Goal: Information Seeking & Learning: Learn about a topic

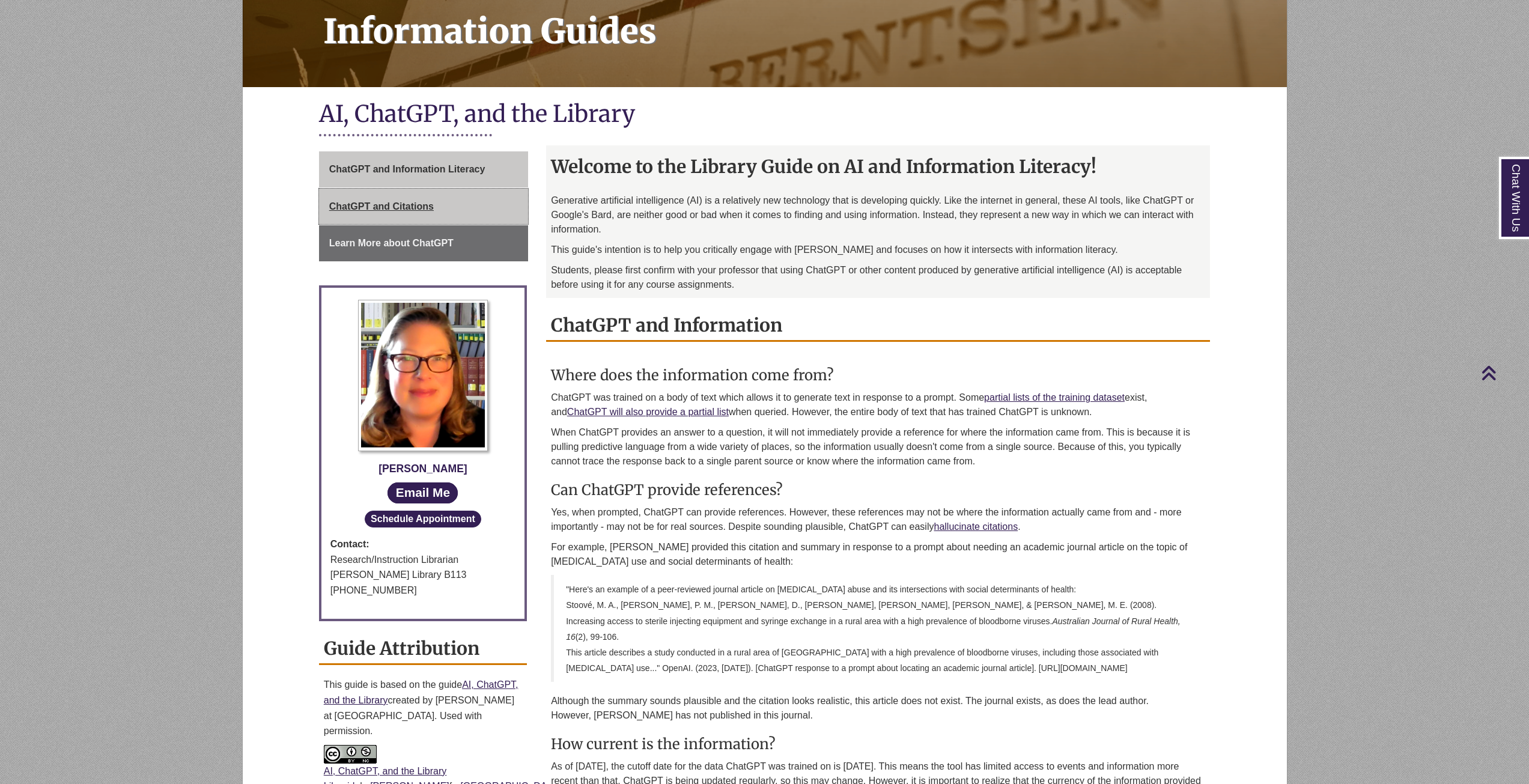
click at [429, 203] on span "ChatGPT and Citations" at bounding box center [382, 206] width 105 height 10
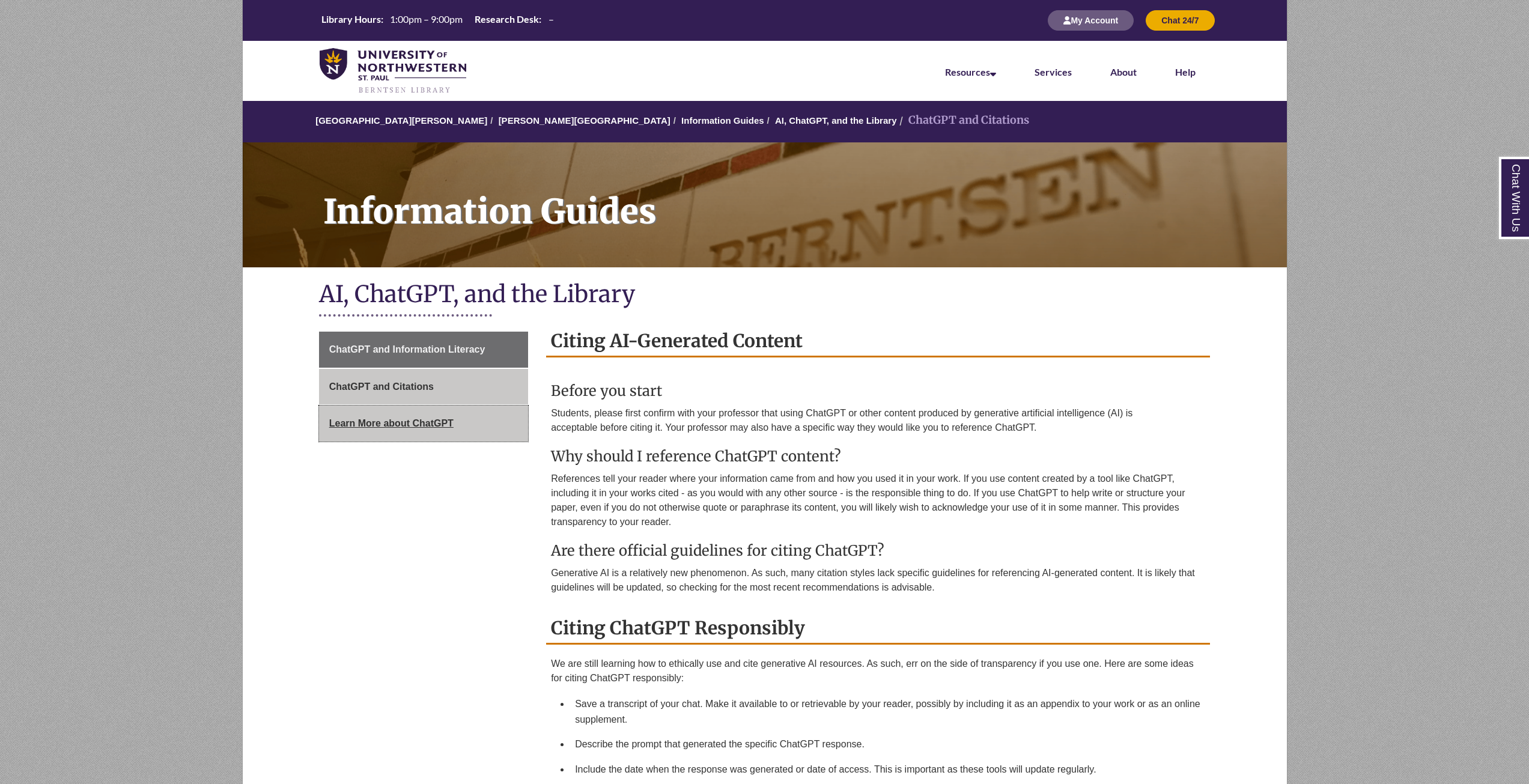
click at [464, 433] on link "Learn More about ChatGPT" at bounding box center [423, 423] width 209 height 36
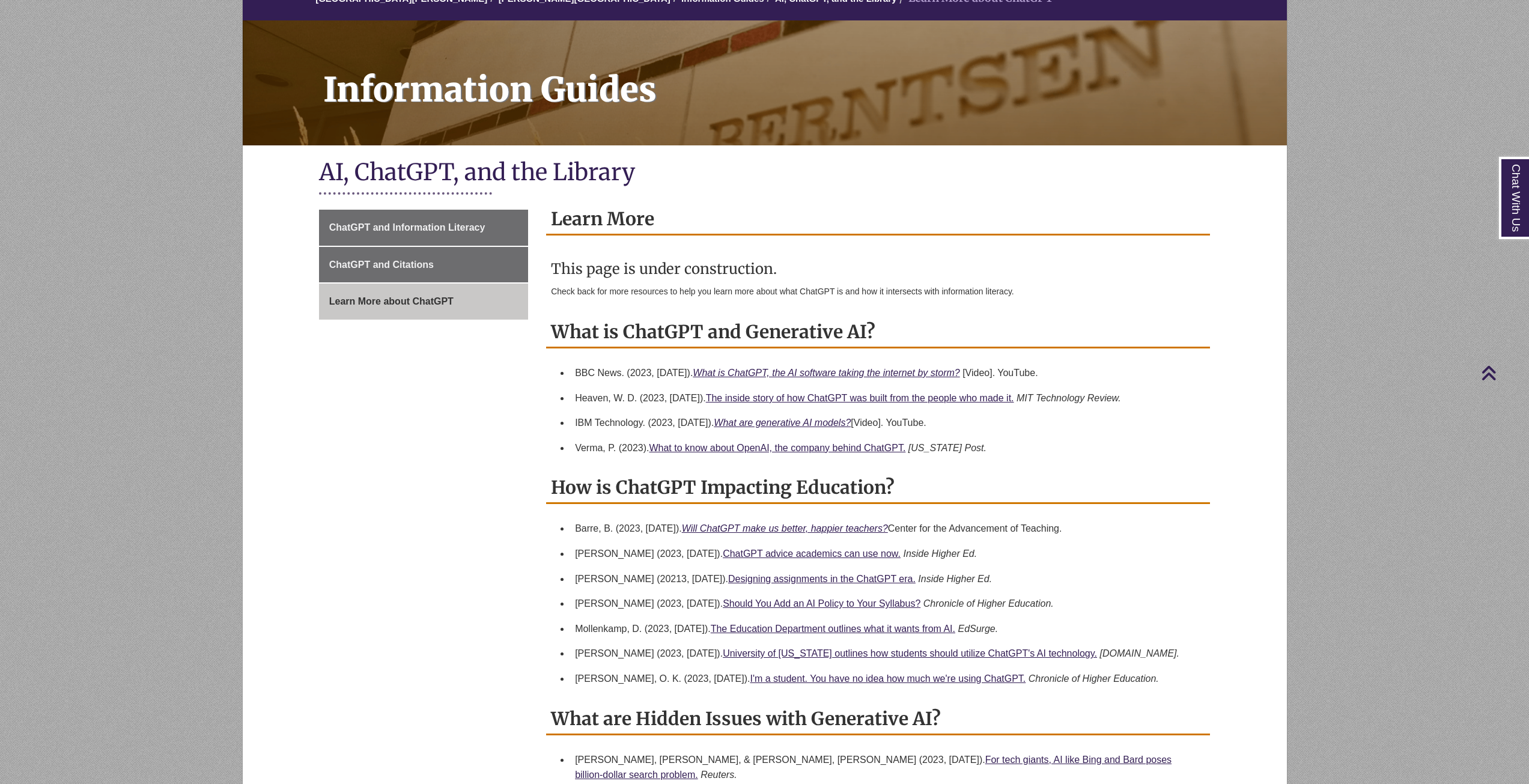
scroll to position [120, 0]
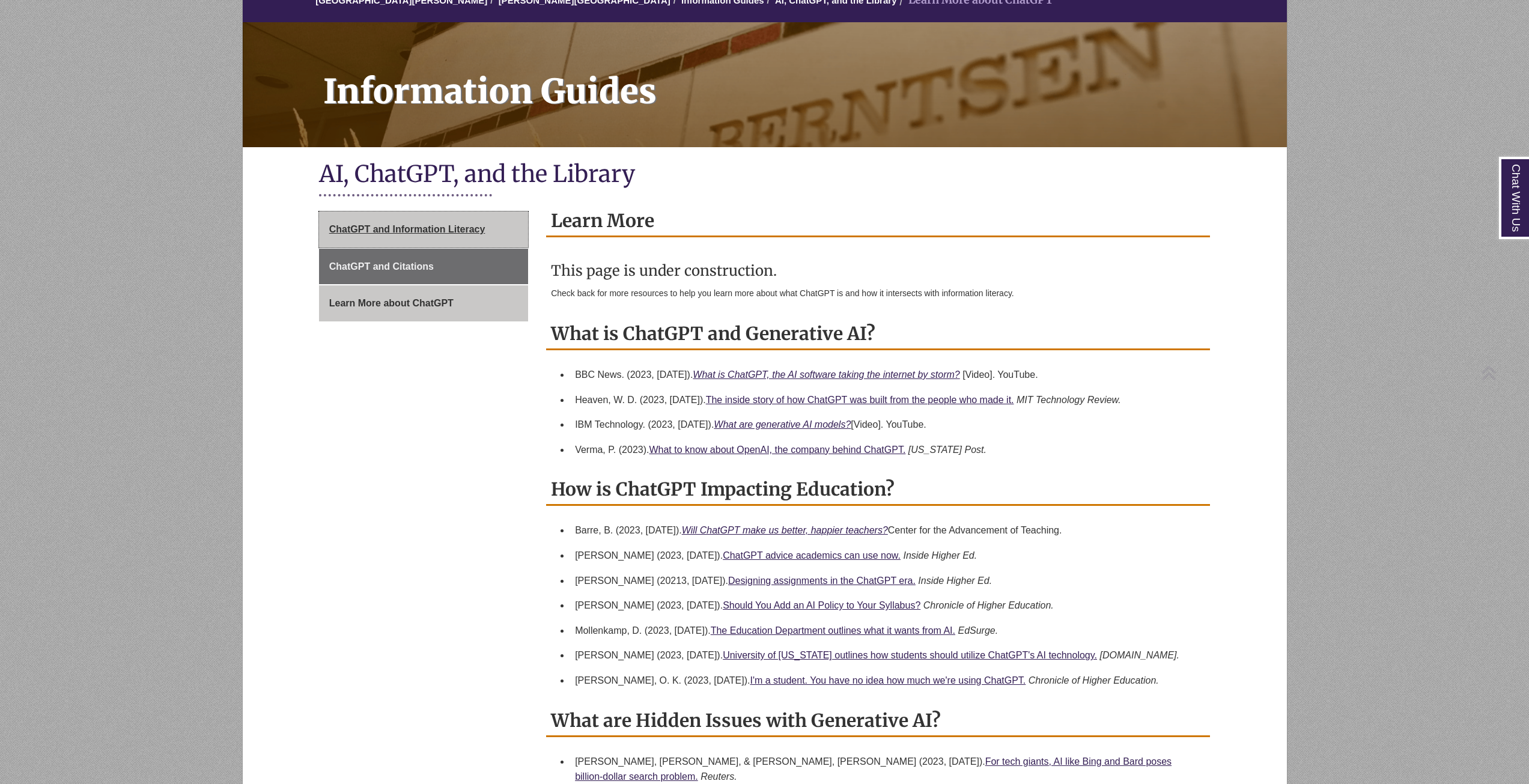
click at [436, 223] on link "ChatGPT and Information Literacy" at bounding box center [423, 229] width 209 height 36
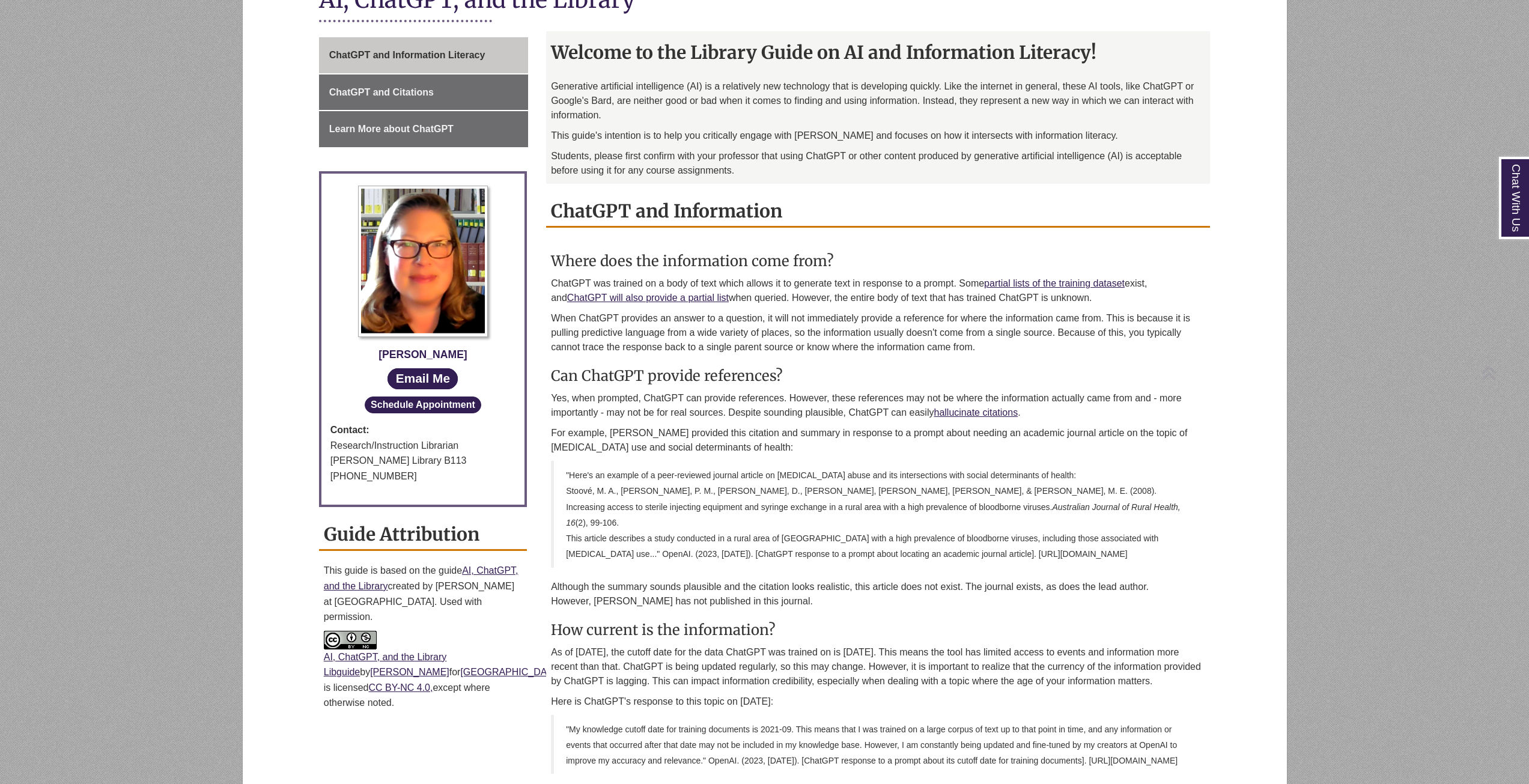
scroll to position [301, 0]
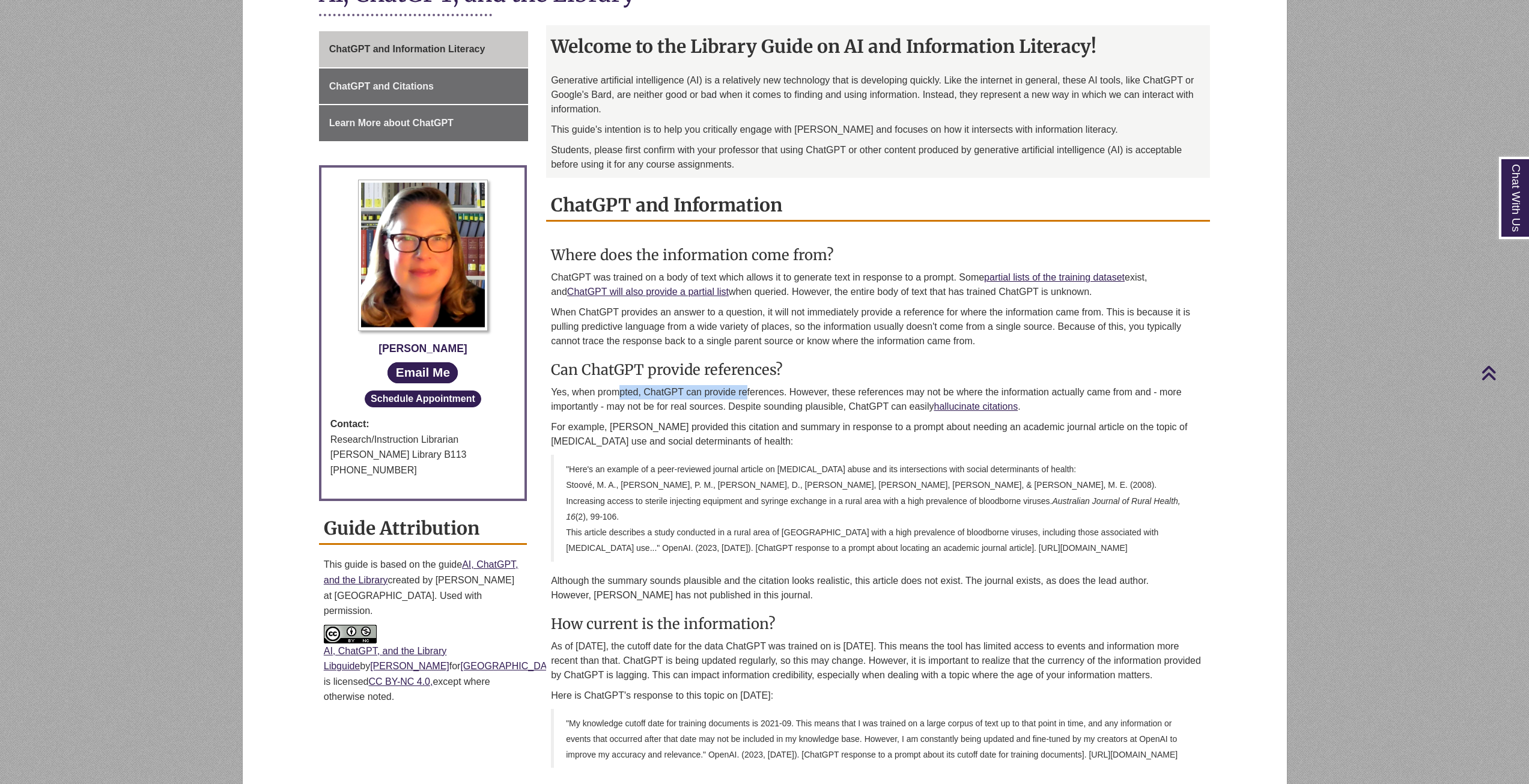
drag, startPoint x: 617, startPoint y: 391, endPoint x: 747, endPoint y: 387, distance: 130.1
click at [747, 387] on p "Yes, when prompted, ChatGPT can provide references. However, these references m…" at bounding box center [879, 400] width 654 height 29
click at [747, 386] on p "Yes, when prompted, ChatGPT can provide references. However, these references m…" at bounding box center [879, 400] width 654 height 29
drag, startPoint x: 613, startPoint y: 390, endPoint x: 721, endPoint y: 390, distance: 108.0
click at [721, 390] on p "Yes, when prompted, ChatGPT can provide references. However, these references m…" at bounding box center [879, 400] width 654 height 29
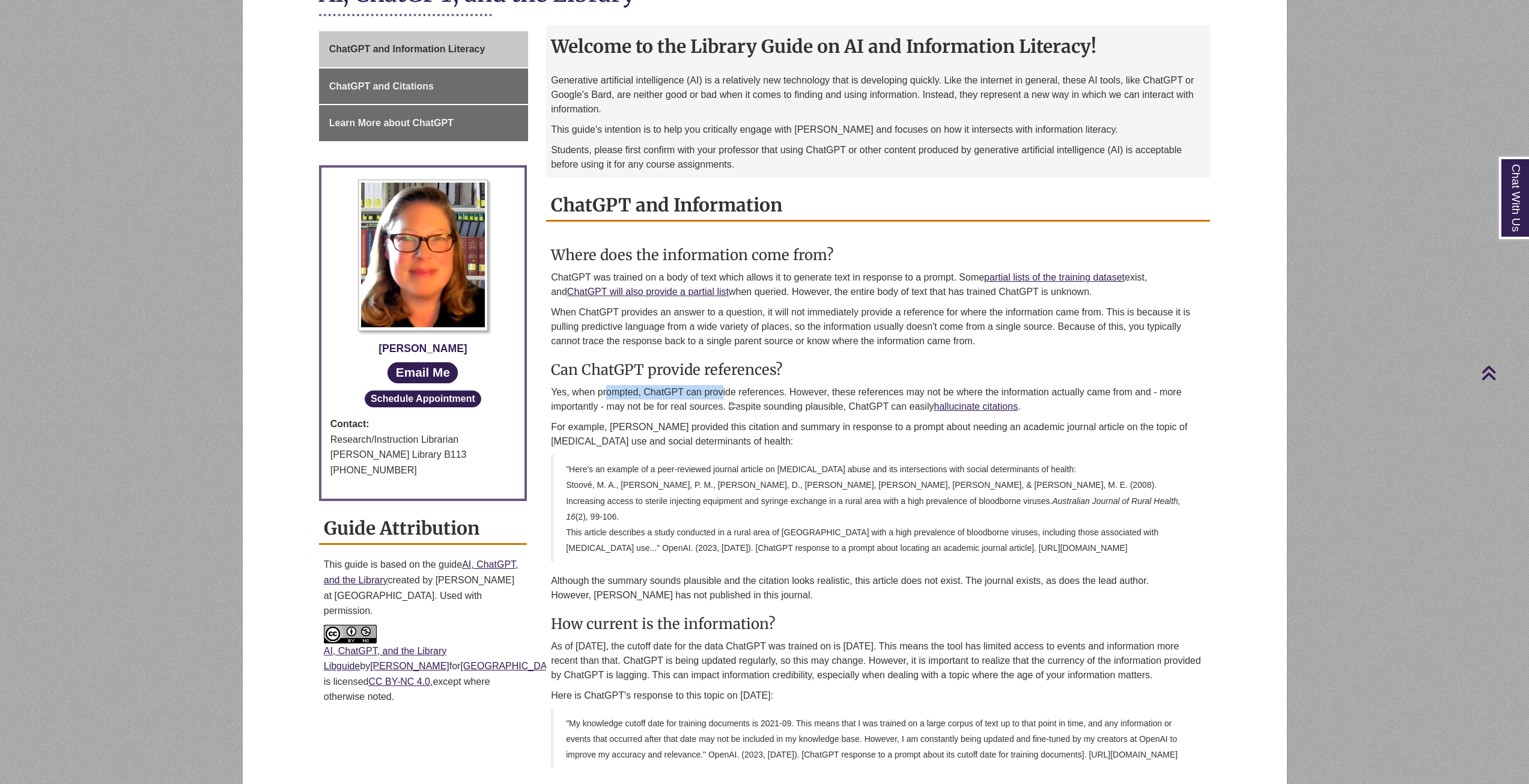
click at [721, 390] on p "Yes, when prompted, ChatGPT can provide references. However, these references m…" at bounding box center [879, 400] width 654 height 29
drag, startPoint x: 671, startPoint y: 390, endPoint x: 747, endPoint y: 393, distance: 76.1
click at [747, 393] on p "Yes, when prompted, ChatGPT can provide references. However, these references m…" at bounding box center [879, 400] width 654 height 29
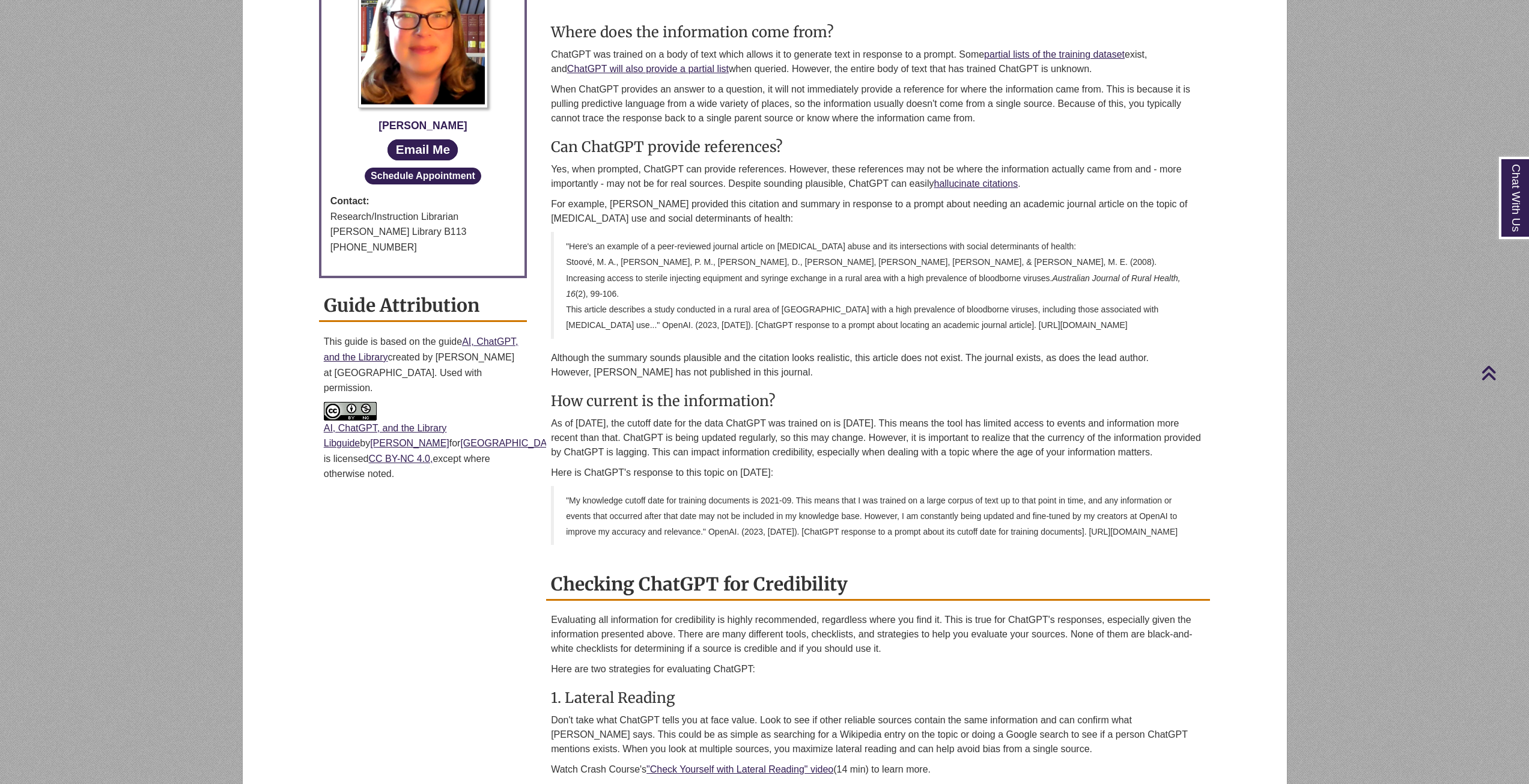
scroll to position [541, 0]
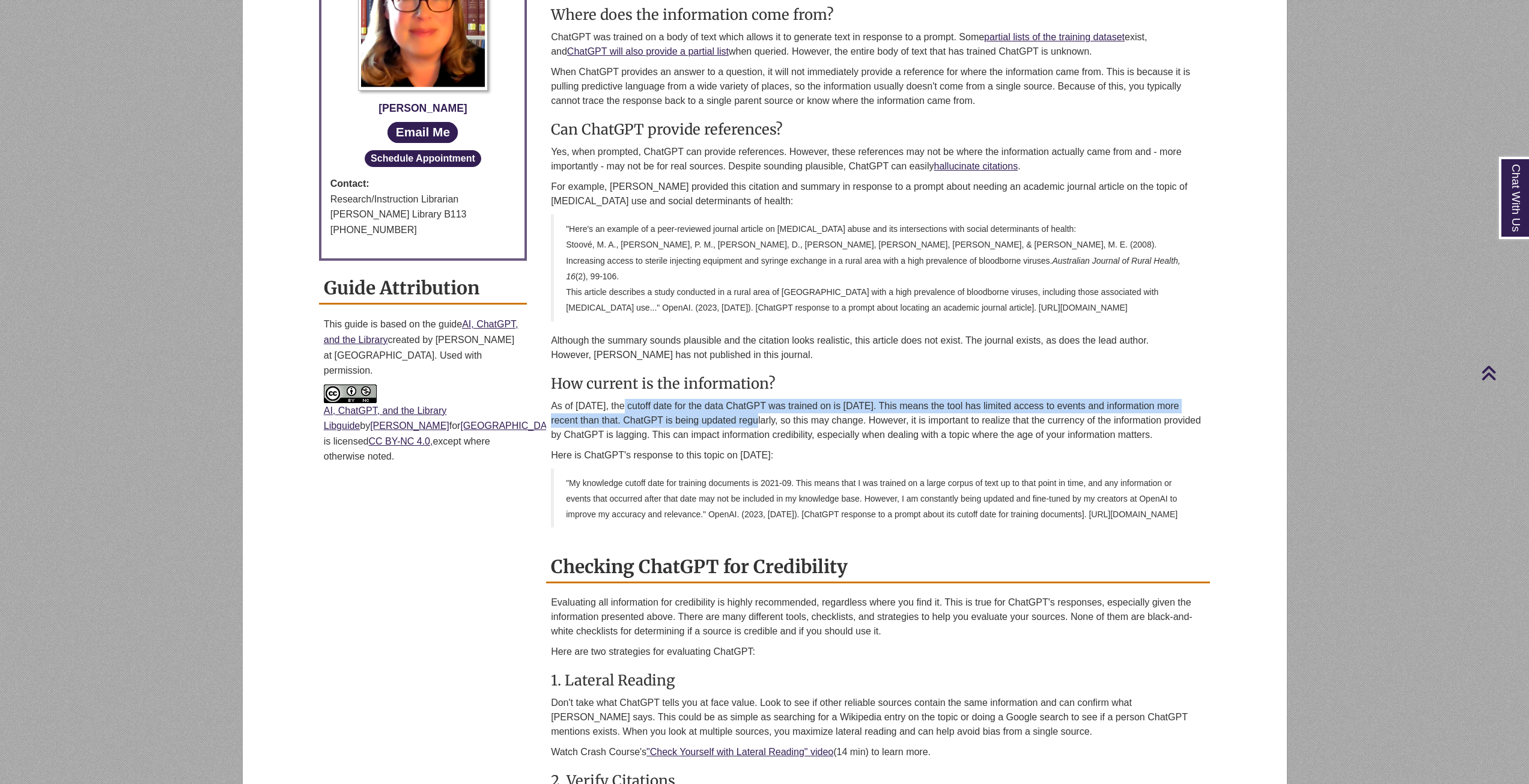
drag, startPoint x: 714, startPoint y: 396, endPoint x: 767, endPoint y: 398, distance: 53.0
click at [767, 399] on p "As of [DATE], the cutoff date for the data ChatGPT was trained on is [DATE]. Th…" at bounding box center [879, 421] width 654 height 44
drag, startPoint x: 751, startPoint y: 396, endPoint x: 908, endPoint y: 389, distance: 157.2
click at [908, 399] on p "As of [DATE], the cutoff date for the data ChatGPT was trained on is [DATE]. Th…" at bounding box center [879, 421] width 654 height 44
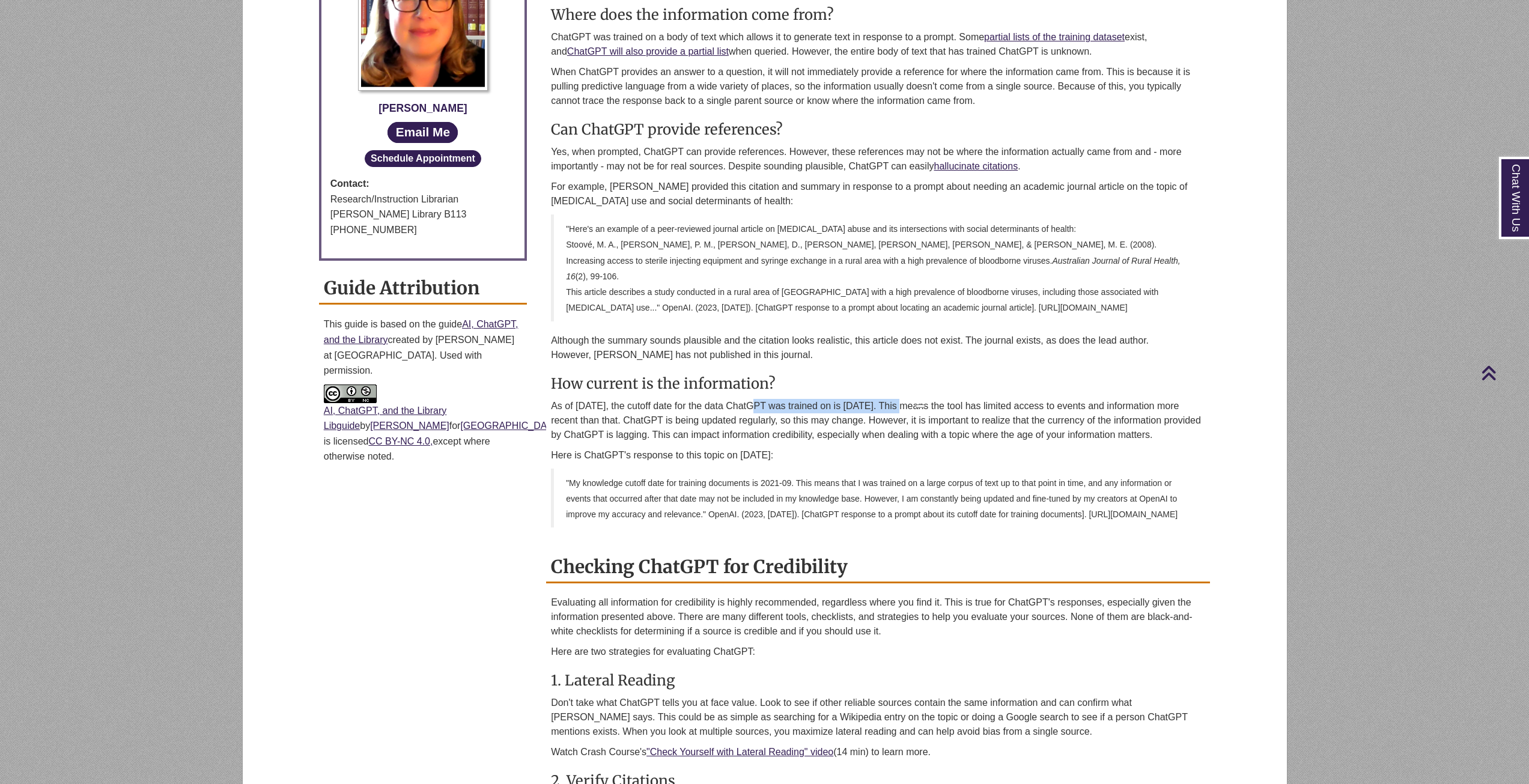
click at [908, 399] on p "As of [DATE], the cutoff date for the data ChatGPT was trained on is [DATE]. Th…" at bounding box center [879, 421] width 654 height 44
drag, startPoint x: 894, startPoint y: 389, endPoint x: 1021, endPoint y: 390, distance: 127.0
click at [1021, 399] on p "As of 1 March 2023, the cutoff date for the data ChatGPT was trained on is Sept…" at bounding box center [879, 421] width 654 height 44
click at [1038, 399] on p "As of 1 March 2023, the cutoff date for the data ChatGPT was trained on is Sept…" at bounding box center [879, 421] width 654 height 44
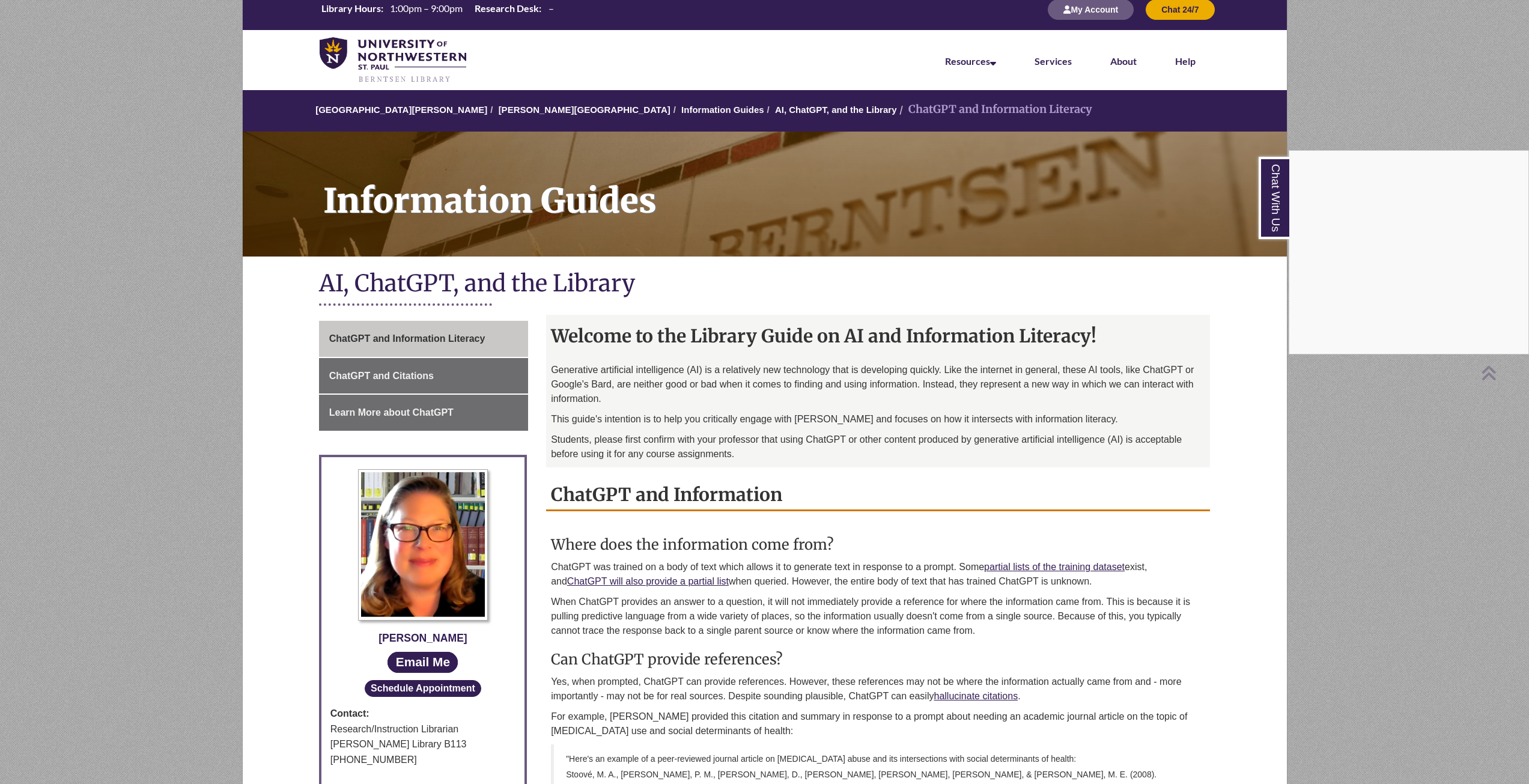
scroll to position [0, 0]
